Goal: Download file/media

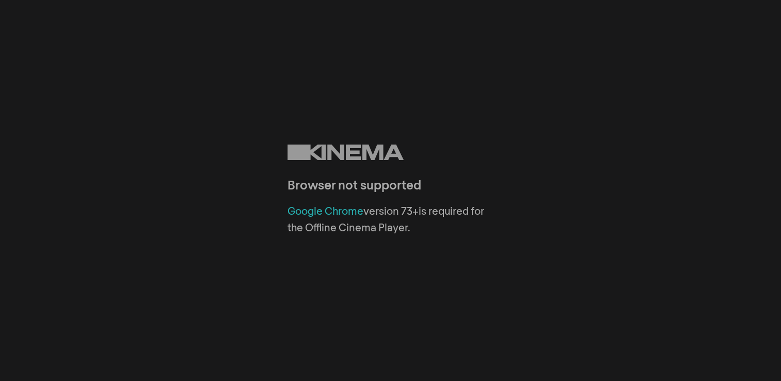
click at [328, 212] on link "Google Chrome" at bounding box center [325, 211] width 76 height 10
click at [308, 216] on link "Google Chrome" at bounding box center [325, 211] width 76 height 10
click at [324, 211] on link "Google Chrome" at bounding box center [325, 211] width 76 height 10
click at [324, 212] on link "Google Chrome" at bounding box center [325, 211] width 76 height 10
